Goal: Task Accomplishment & Management: Use online tool/utility

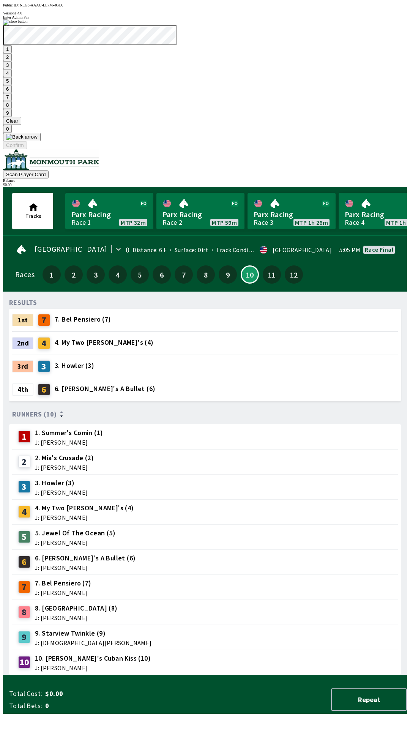
click at [12, 53] on button "1" at bounding box center [7, 49] width 9 height 8
click at [12, 117] on button "9" at bounding box center [7, 113] width 9 height 8
click at [12, 101] on button "7" at bounding box center [7, 97] width 9 height 8
click at [12, 69] on button "3" at bounding box center [7, 65] width 9 height 8
click at [27, 149] on button "Confirm" at bounding box center [15, 145] width 24 height 8
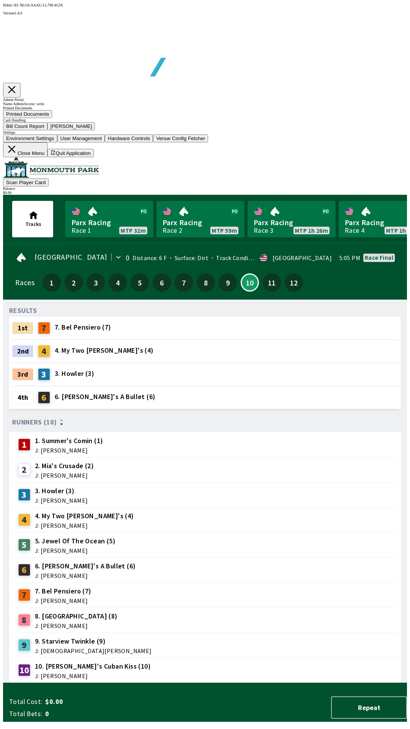
click at [47, 130] on button "Bill Count Report" at bounding box center [25, 126] width 44 height 8
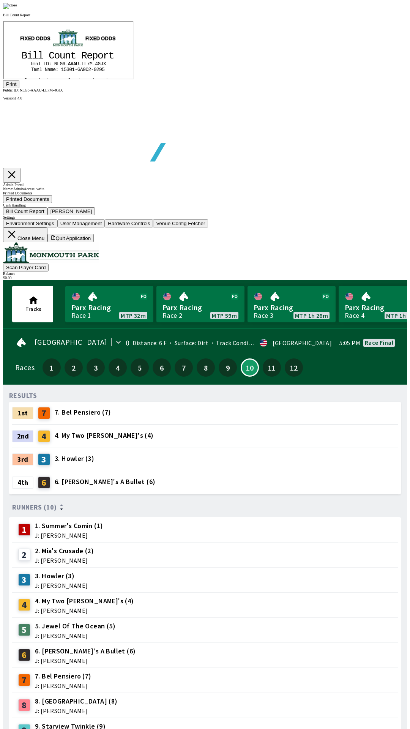
click at [19, 88] on button "Print" at bounding box center [11, 84] width 16 height 8
click at [17, 9] on img at bounding box center [10, 6] width 14 height 6
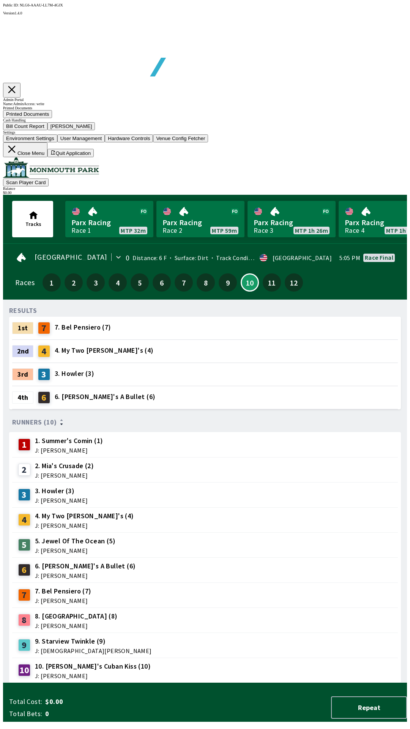
click at [95, 130] on button "[PERSON_NAME]" at bounding box center [71, 126] width 48 height 8
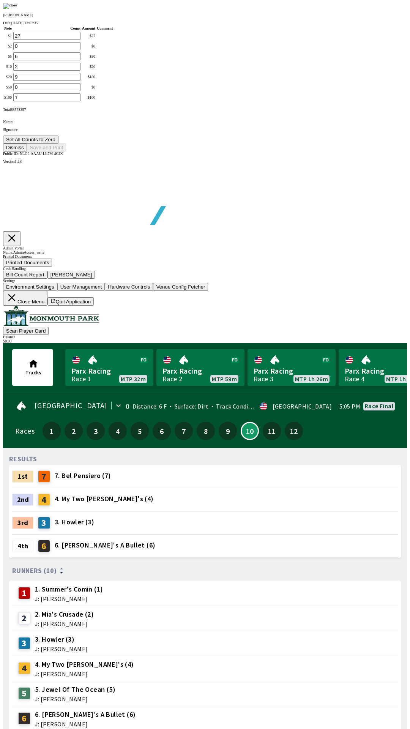
click at [58, 144] on button "Set All Counts to Zero" at bounding box center [30, 140] width 55 height 8
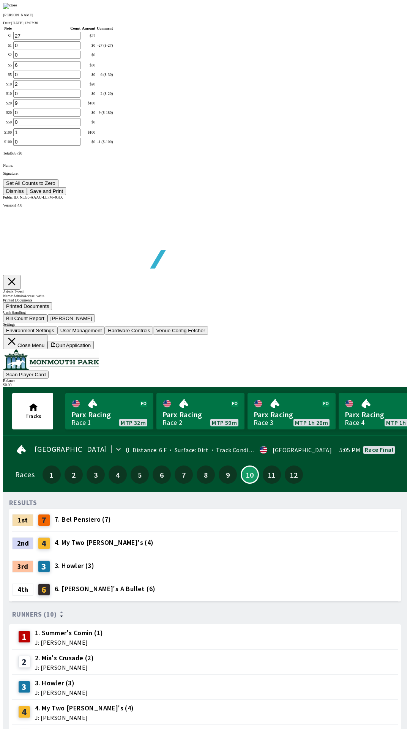
click at [66, 195] on button "Save and Print" at bounding box center [46, 191] width 39 height 8
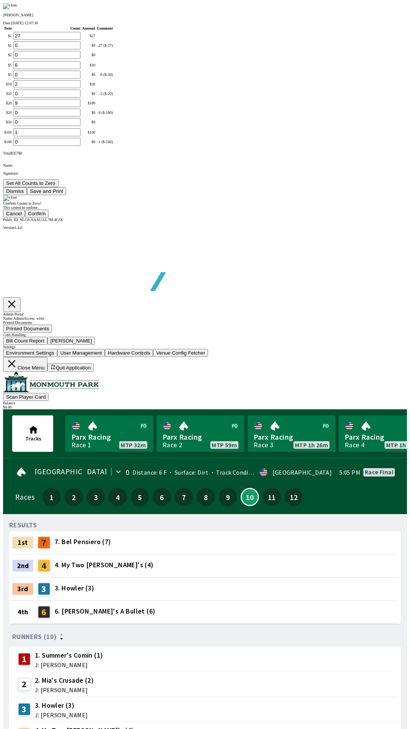
click at [49, 218] on button "Confirm" at bounding box center [37, 214] width 24 height 8
click at [120, 218] on div "Confirm Counts to Zero? This cannot be undone Cancel Confirm" at bounding box center [205, 206] width 404 height 22
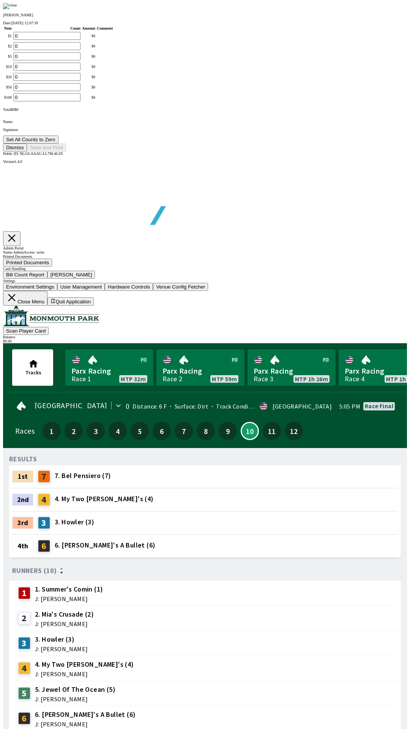
type input "0"
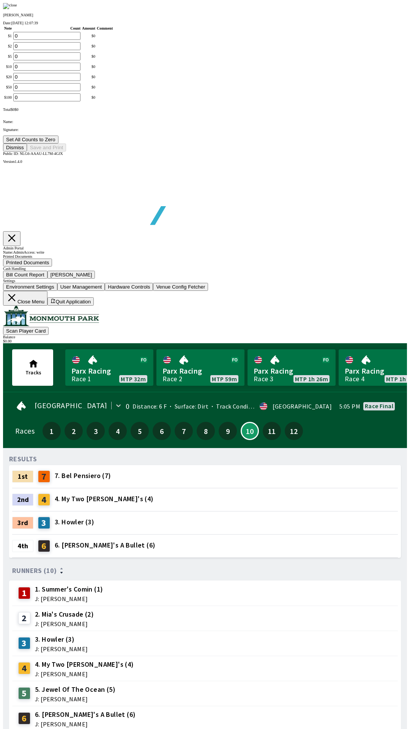
click at [27, 152] on button "Dismiss" at bounding box center [15, 148] width 24 height 8
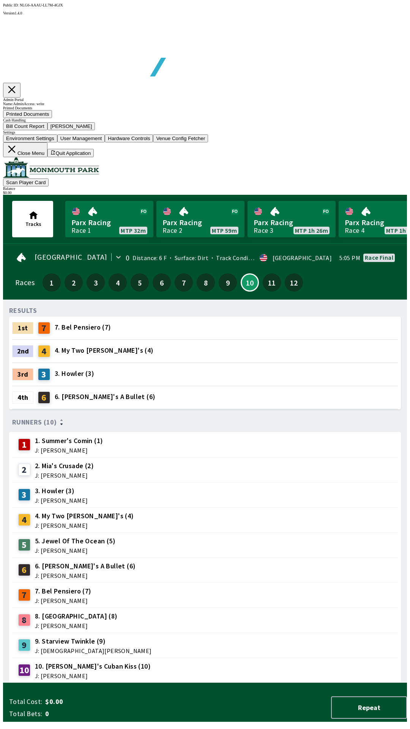
click at [47, 157] on button "Close Menu" at bounding box center [25, 149] width 44 height 15
